Goal: Check status: Check status

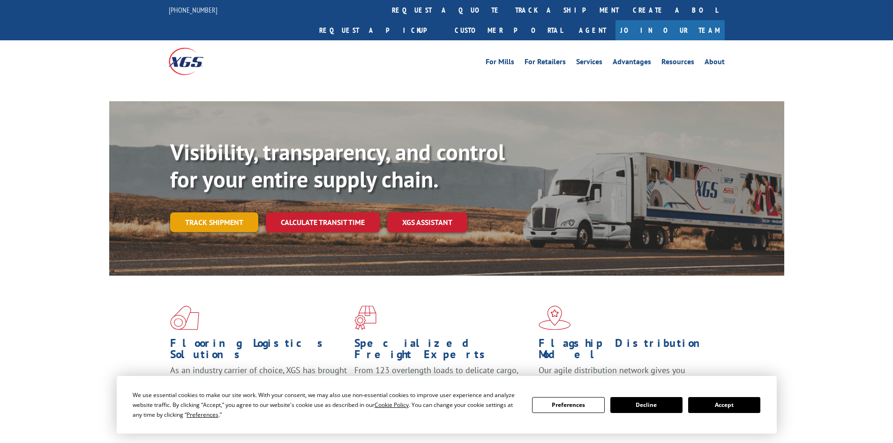
click at [218, 212] on link "Track shipment" at bounding box center [214, 222] width 88 height 20
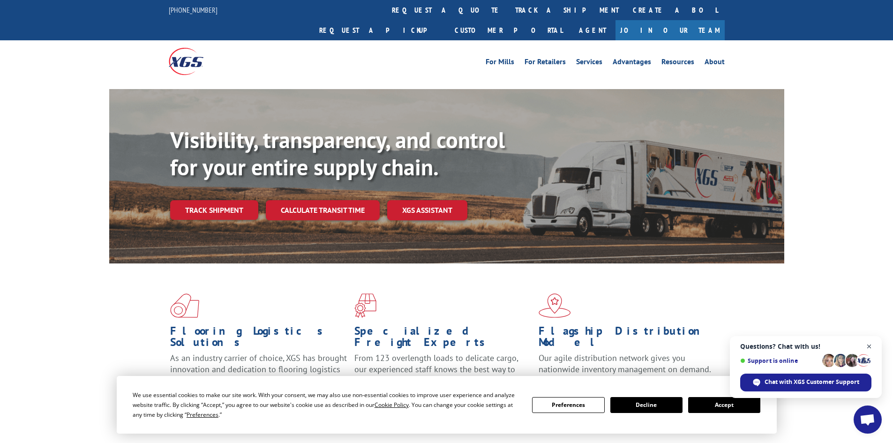
click at [873, 346] on span "Close chat" at bounding box center [869, 347] width 12 height 12
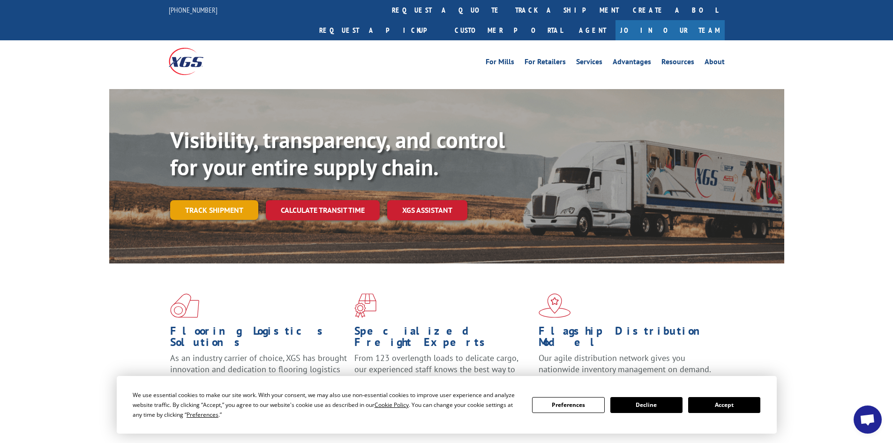
click at [210, 200] on link "Track shipment" at bounding box center [214, 210] width 88 height 20
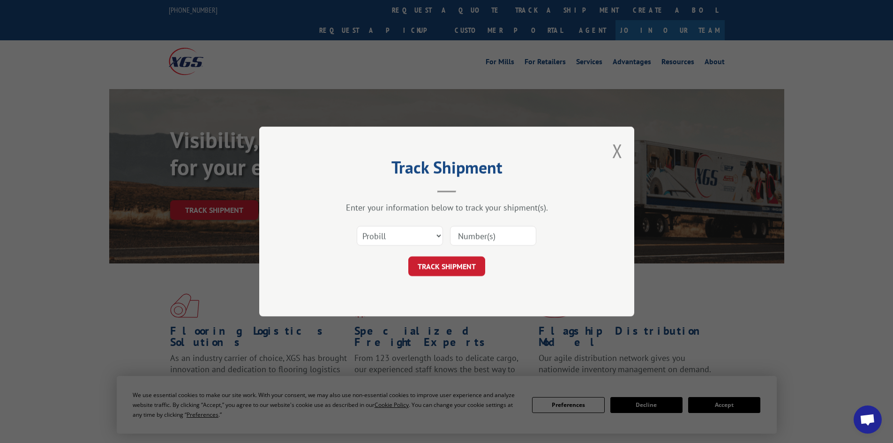
paste input "436740250916"
type input "436740250916"
click at [452, 265] on button "TRACK SHIPMENT" at bounding box center [446, 266] width 77 height 20
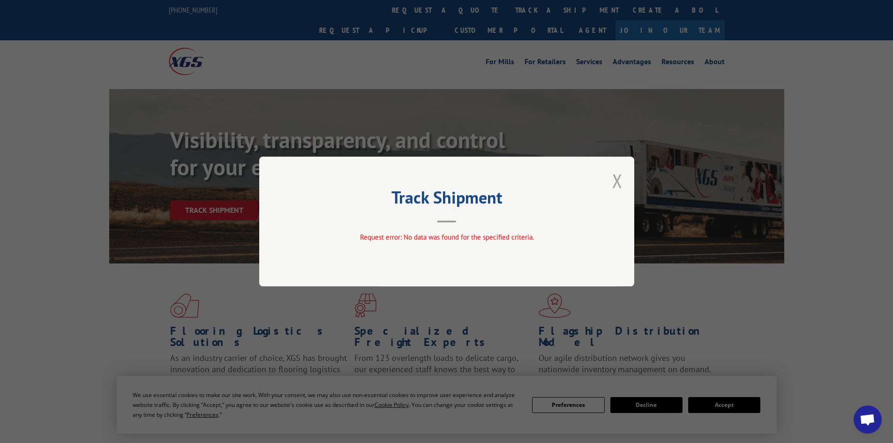
click at [616, 180] on button "Close modal" at bounding box center [617, 180] width 10 height 25
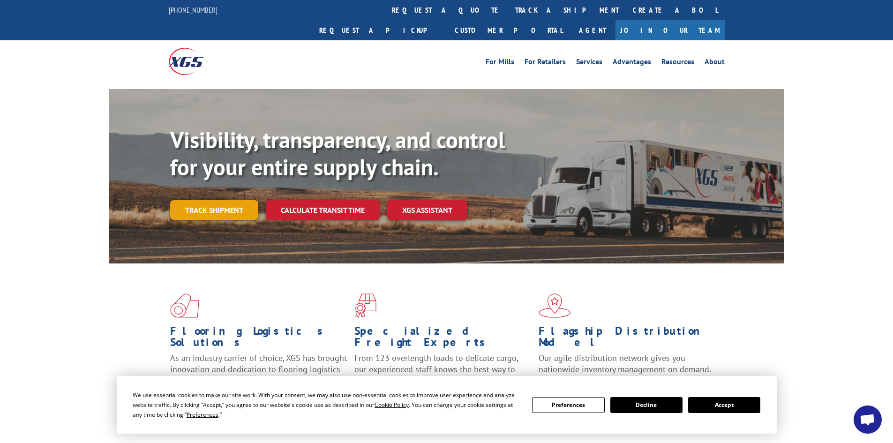
click at [232, 200] on link "Track shipment" at bounding box center [214, 210] width 88 height 20
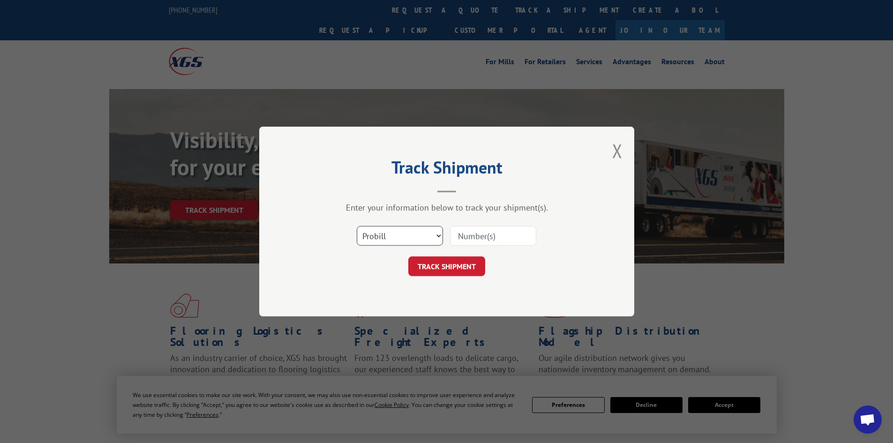
click at [425, 235] on select "Select category... Probill BOL PO" at bounding box center [400, 236] width 86 height 20
select select "bol"
click at [357, 226] on select "Select category... Probill BOL PO" at bounding box center [400, 236] width 86 height 20
paste input "- 863171"
type input "- 863171"
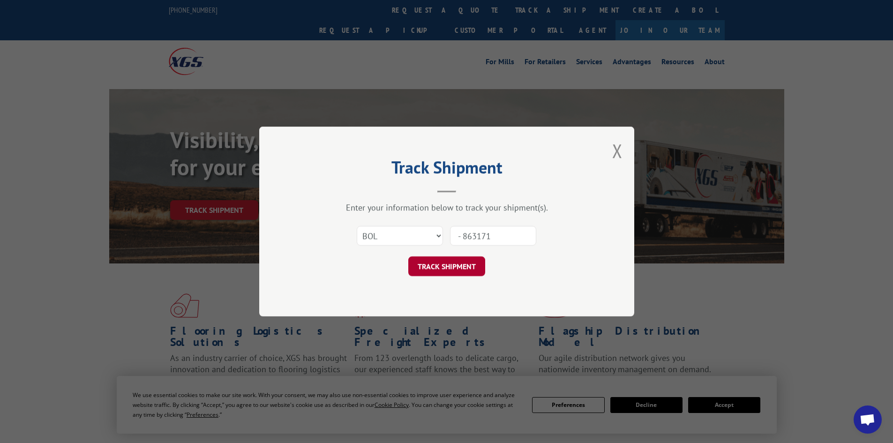
click at [459, 268] on button "TRACK SHIPMENT" at bounding box center [446, 266] width 77 height 20
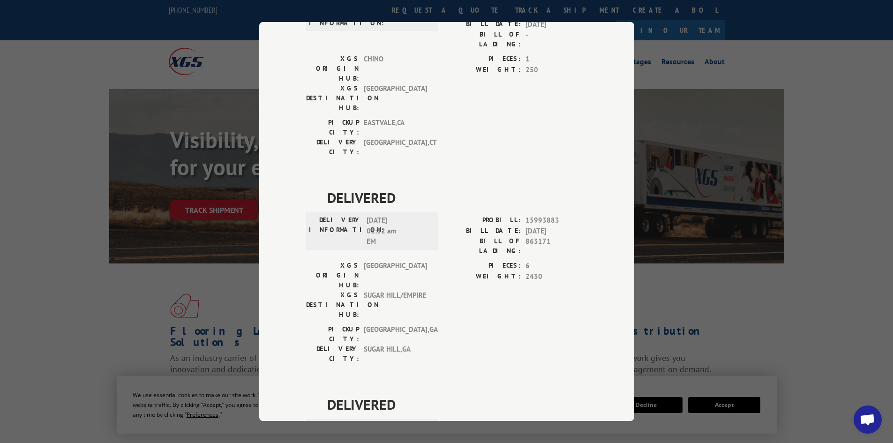
scroll to position [324, 0]
drag, startPoint x: 77, startPoint y: 237, endPoint x: 78, endPoint y: 231, distance: 5.8
click at [77, 235] on div "Track Shipment DELIVERED DELIVERY INFORMATION: PROBILL: 9796362 BILL DATE: [DAT…" at bounding box center [446, 221] width 893 height 443
